Goal: Task Accomplishment & Management: Manage account settings

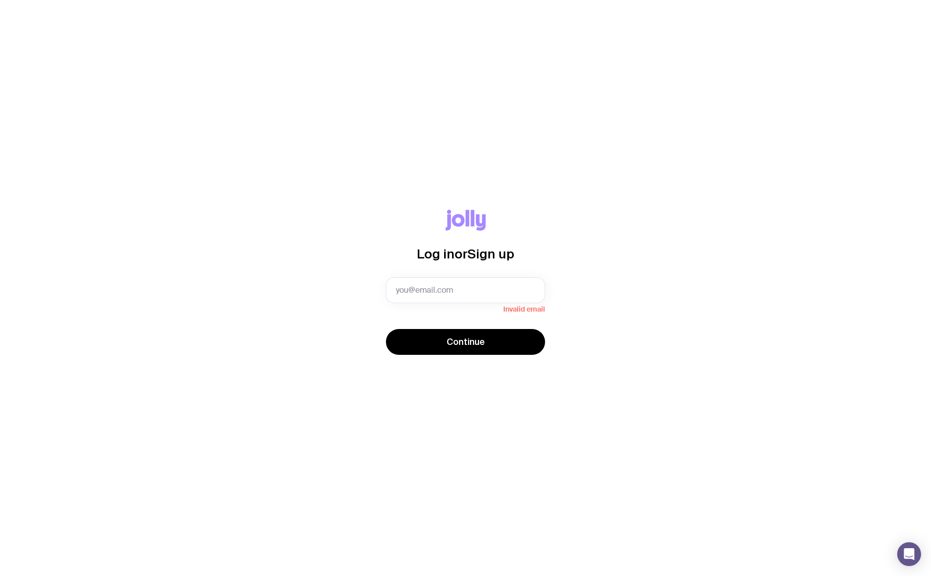
click at [11, 548] on div "Log in or Sign up Invalid email Continue" at bounding box center [465, 288] width 931 height 576
click at [419, 291] on input "text" at bounding box center [465, 291] width 159 height 26
paste input "[EMAIL_ADDRESS][DOMAIN_NAME]"
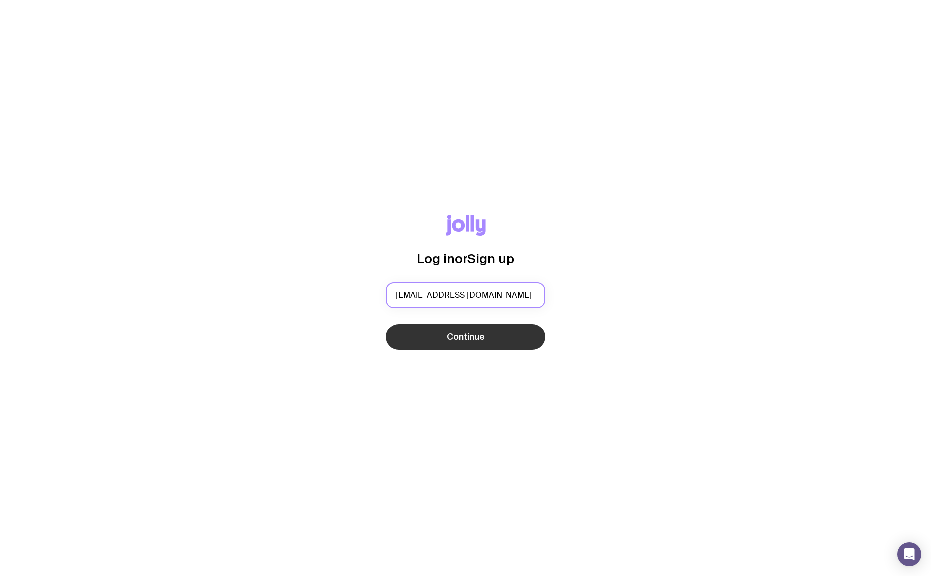
type input "[EMAIL_ADDRESS][DOMAIN_NAME]"
click at [417, 339] on button "Continue" at bounding box center [465, 337] width 159 height 26
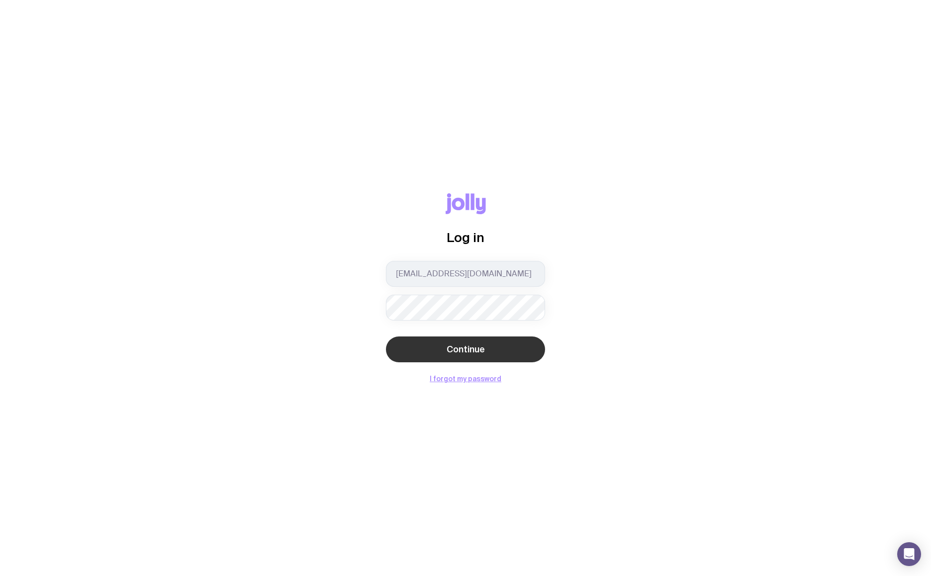
click at [429, 346] on button "Continue" at bounding box center [465, 350] width 159 height 26
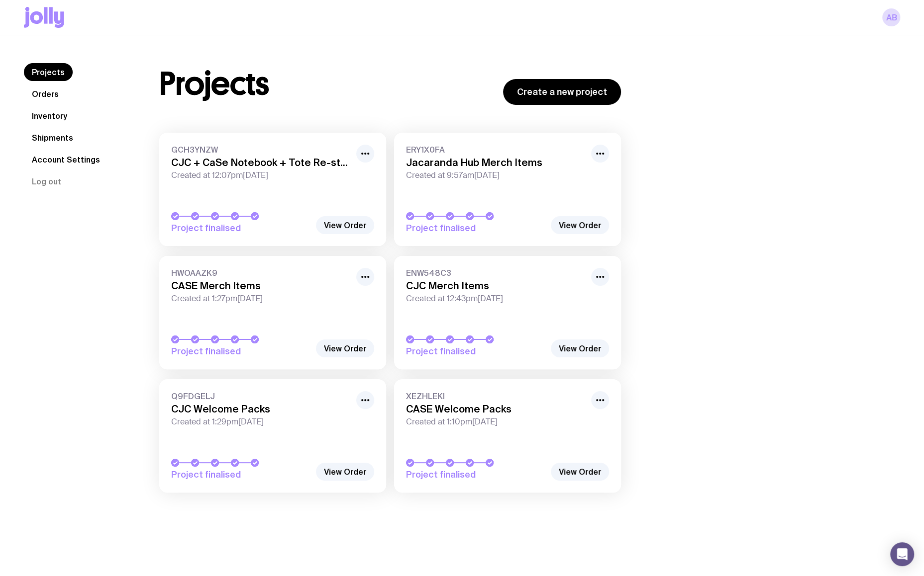
click at [58, 112] on link "Inventory" at bounding box center [49, 116] width 51 height 18
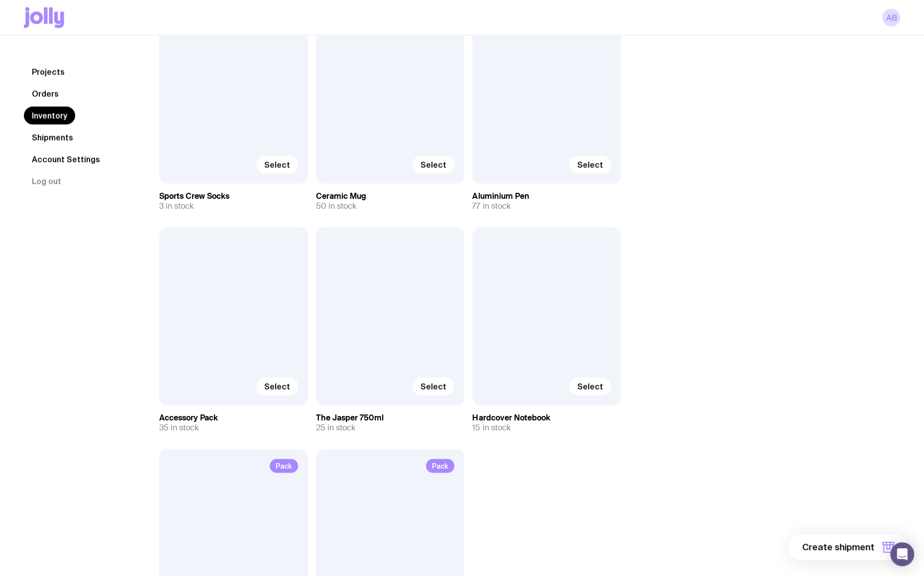
scroll to position [1037, 0]
